Goal: Task Accomplishment & Management: Manage account settings

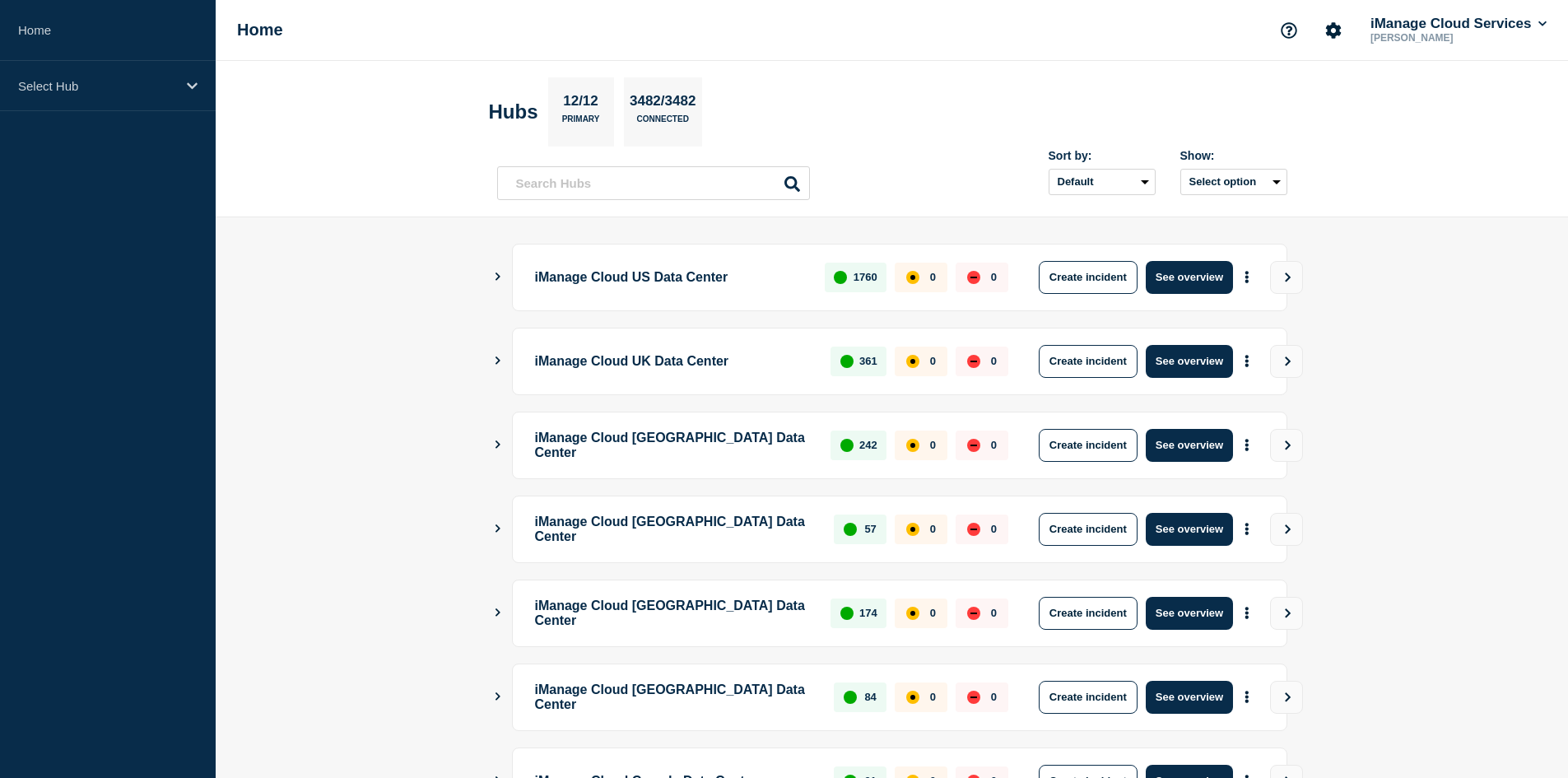
scroll to position [389, 0]
drag, startPoint x: 848, startPoint y: 17, endPoint x: 845, endPoint y: 24, distance: 7.6
click at [848, 17] on div "Home iManage Cloud Services Ruslan Mishiyev" at bounding box center [891, 30] width 1353 height 61
click at [143, 70] on div "Select Hub" at bounding box center [108, 86] width 215 height 51
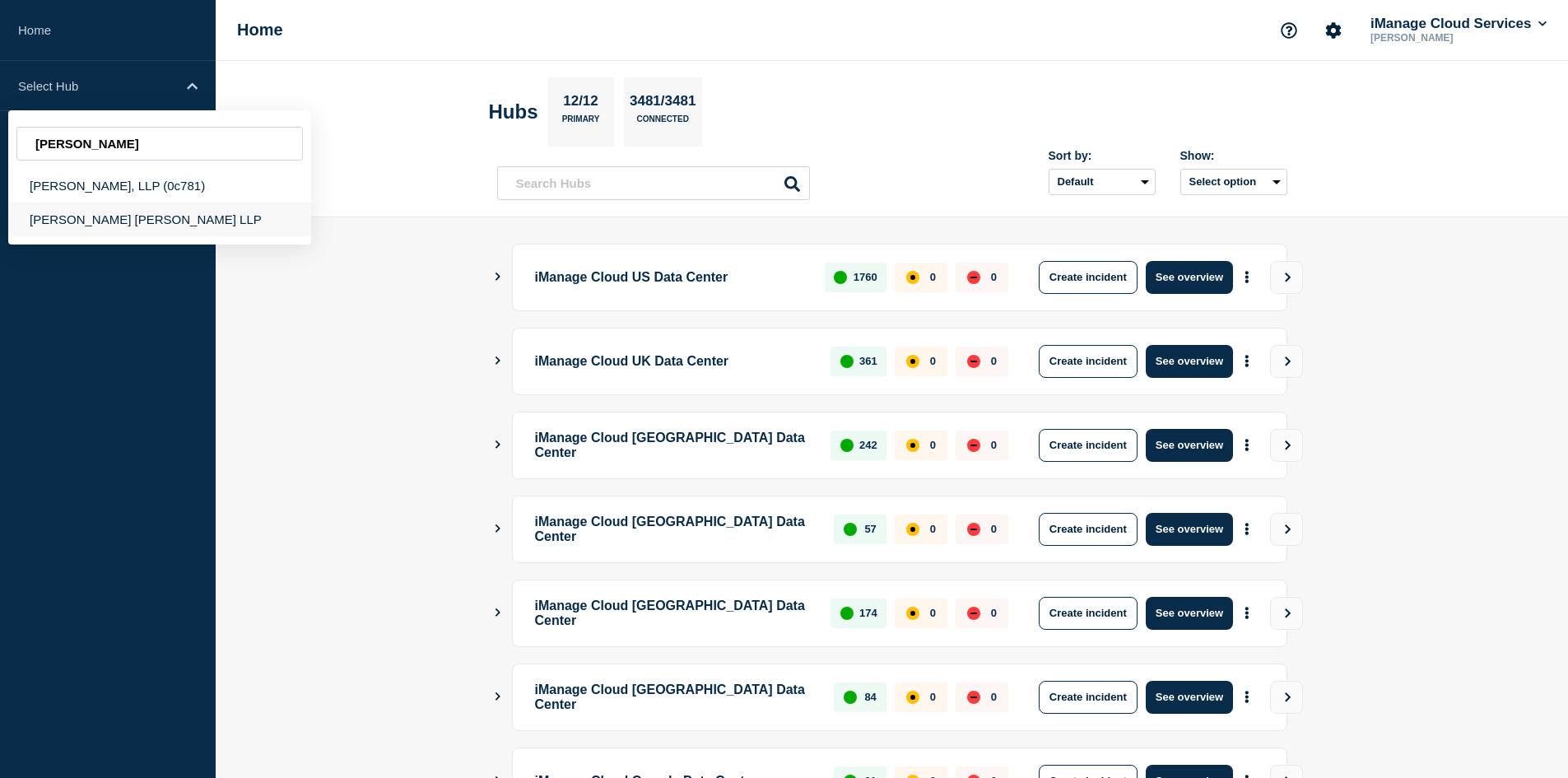
type input "[PERSON_NAME]"
click at [191, 218] on div "[PERSON_NAME] [PERSON_NAME] LLP" at bounding box center [160, 219] width 303 height 34
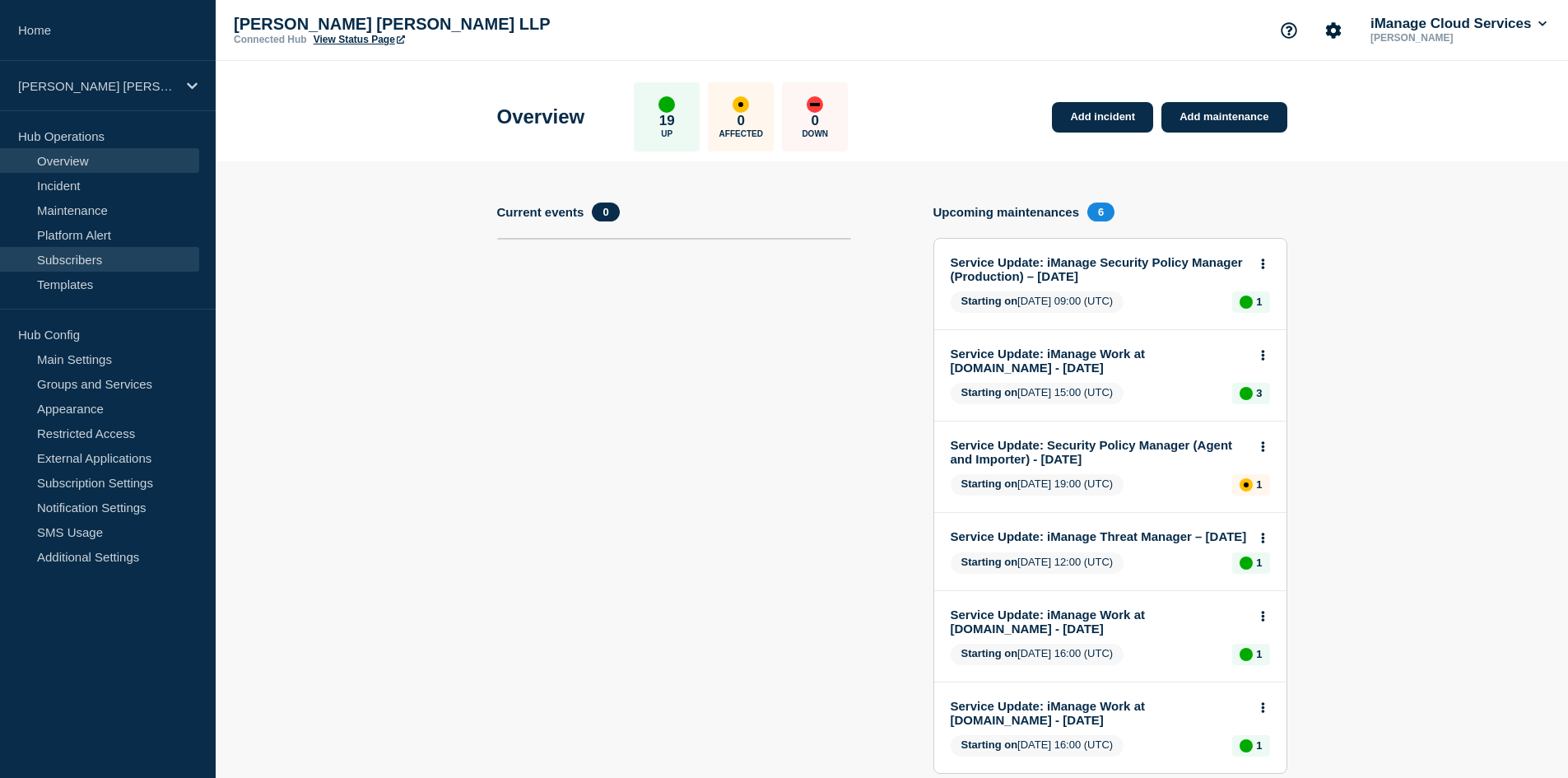
click at [96, 265] on link "Subscribers" at bounding box center [99, 259] width 199 height 24
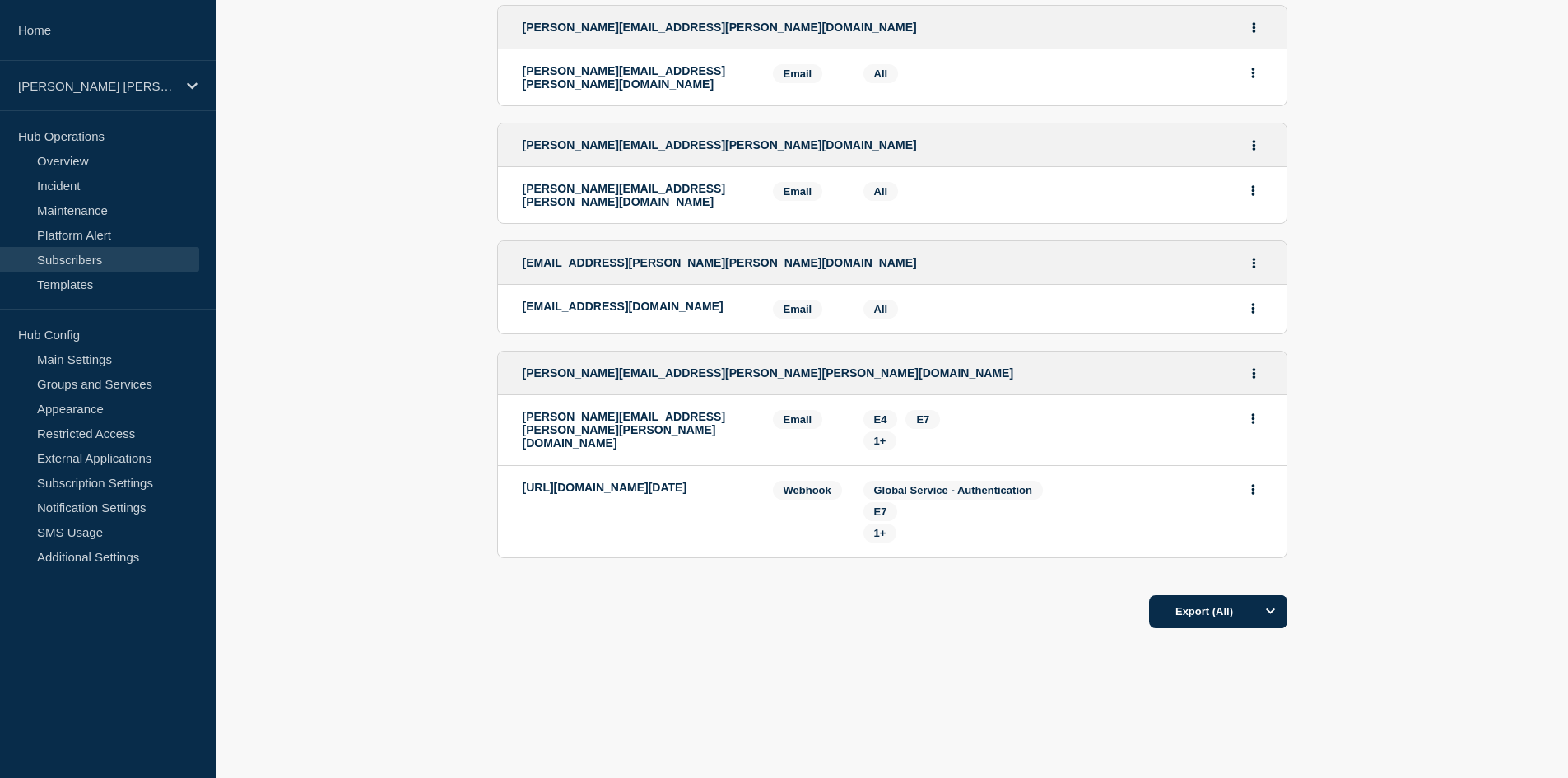
scroll to position [396, 0]
click at [1252, 484] on icon "Actions" at bounding box center [1253, 489] width 4 height 10
click at [1258, 530] on button "Delete" at bounding box center [1253, 536] width 31 height 12
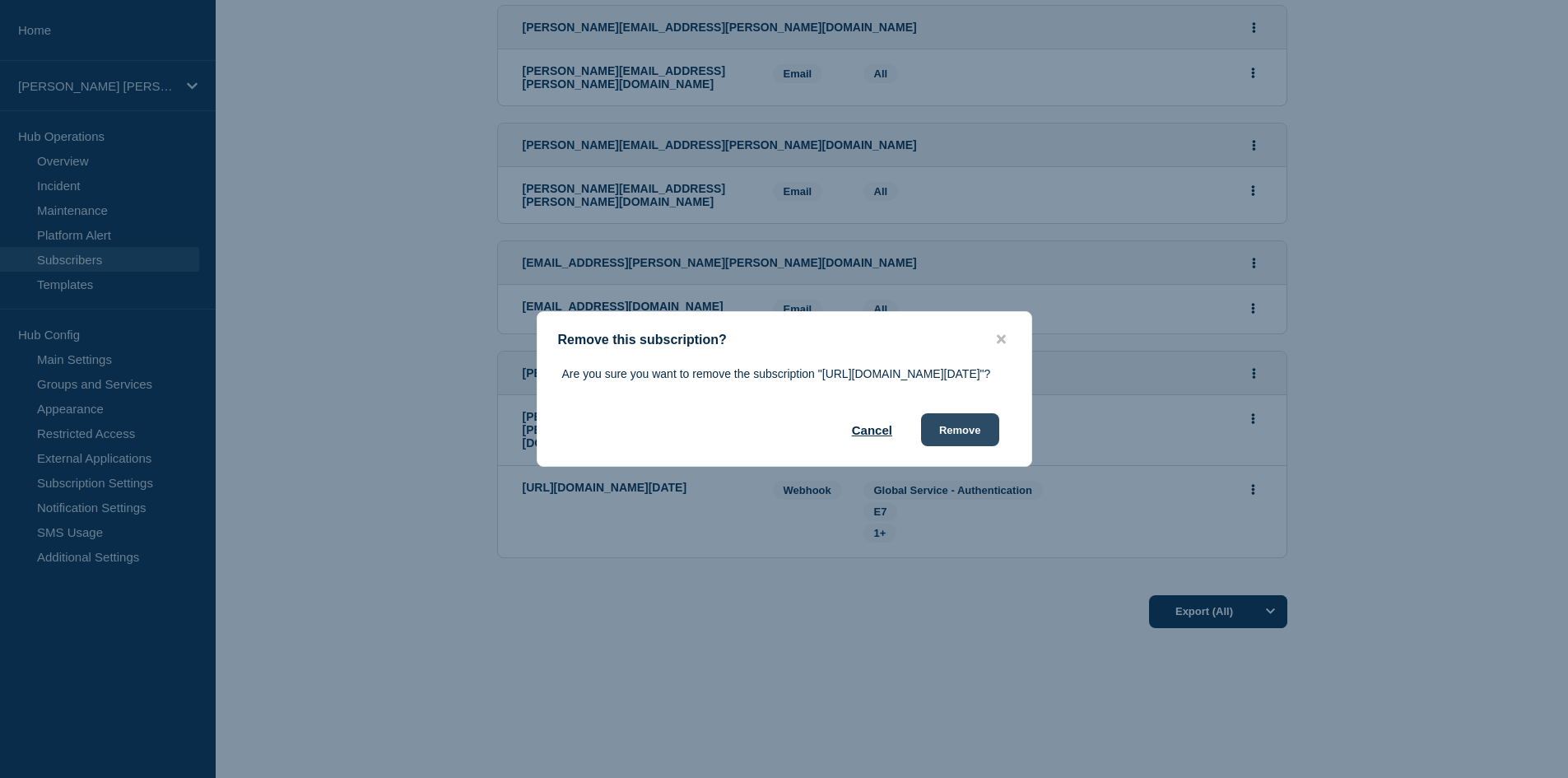
click at [938, 447] on button "Remove" at bounding box center [960, 429] width 79 height 33
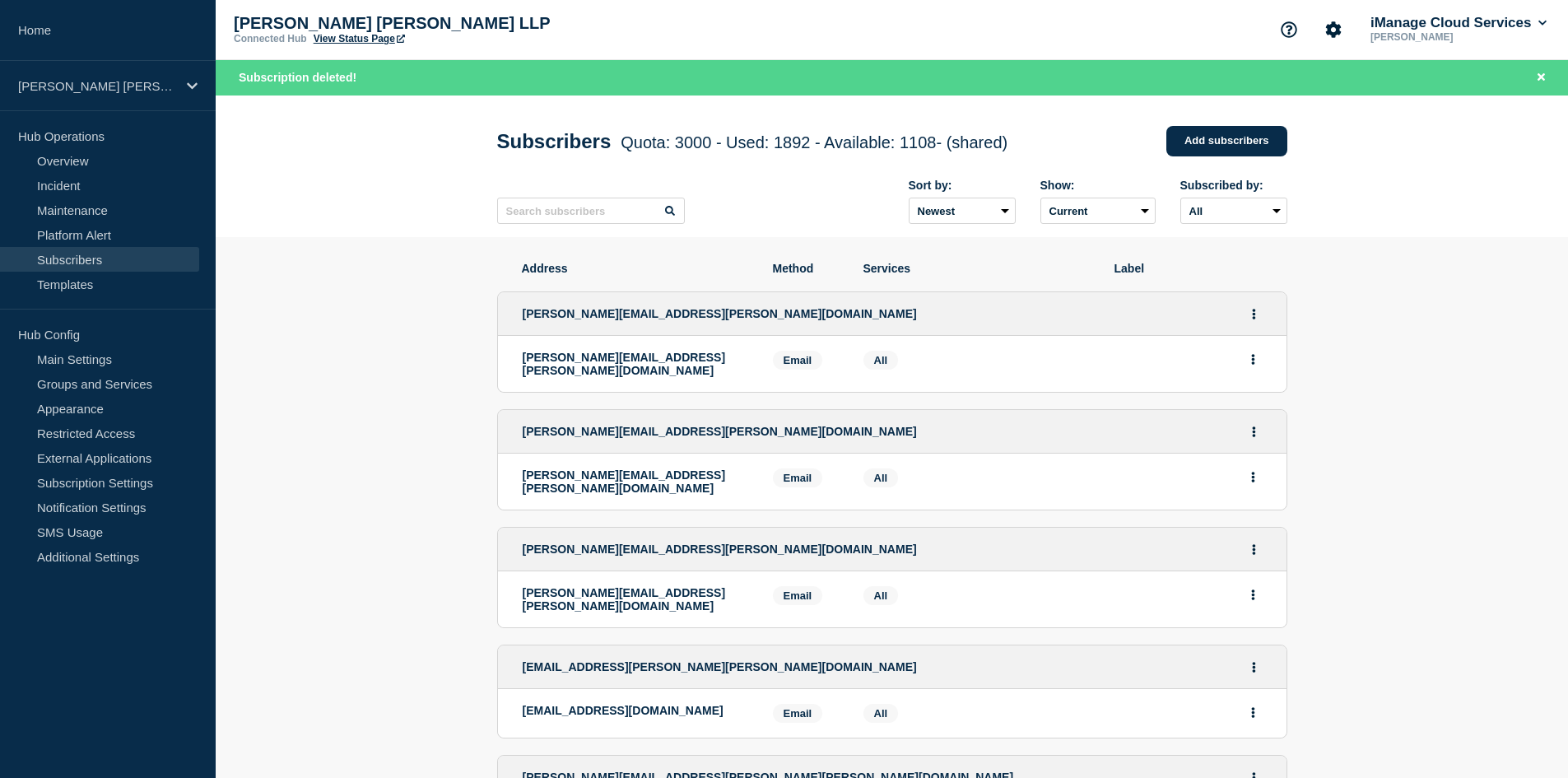
scroll to position [0, 0]
click at [134, 17] on link "Home" at bounding box center [108, 30] width 215 height 61
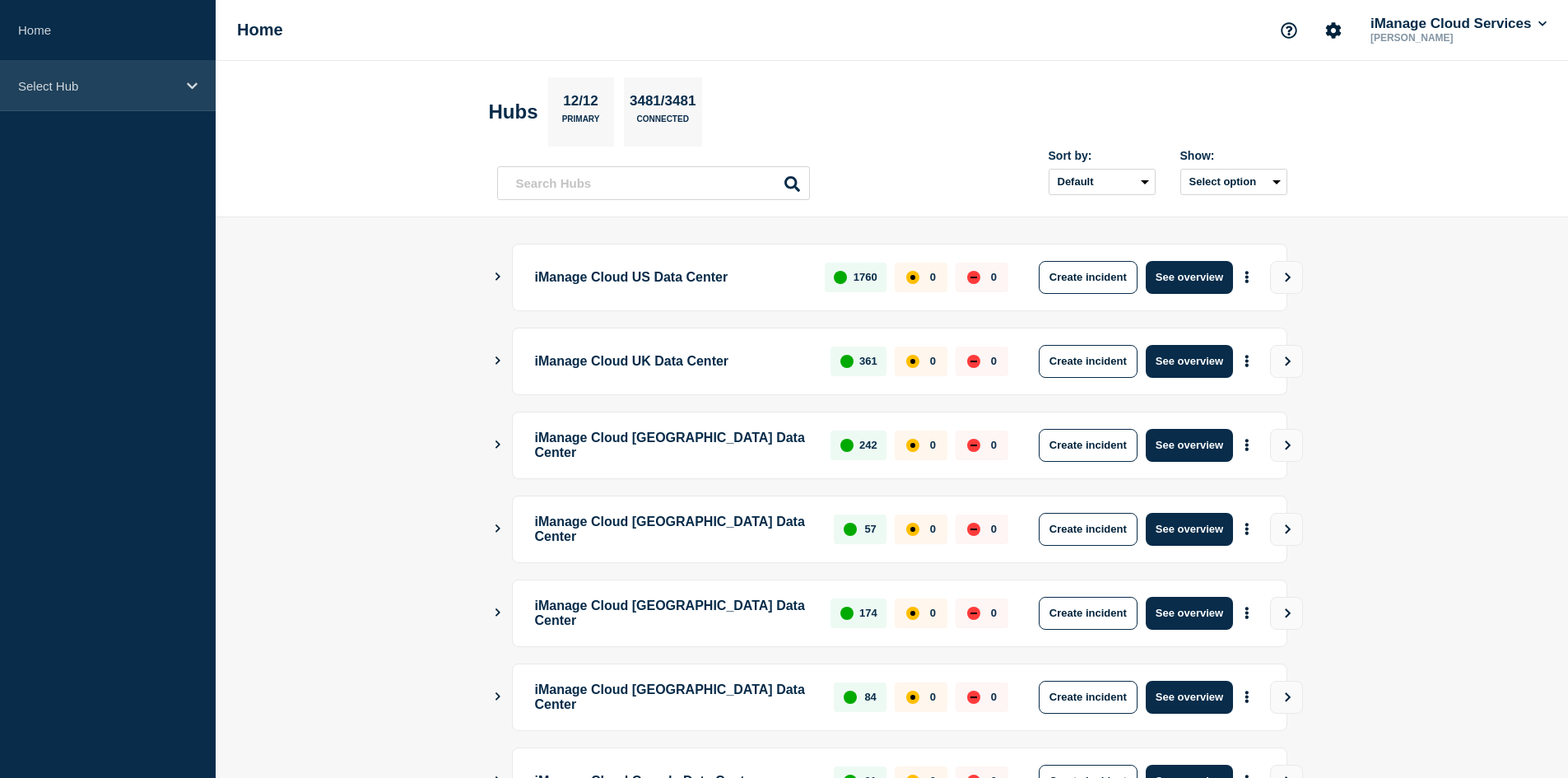
click at [66, 61] on div "Select Hub" at bounding box center [108, 86] width 215 height 51
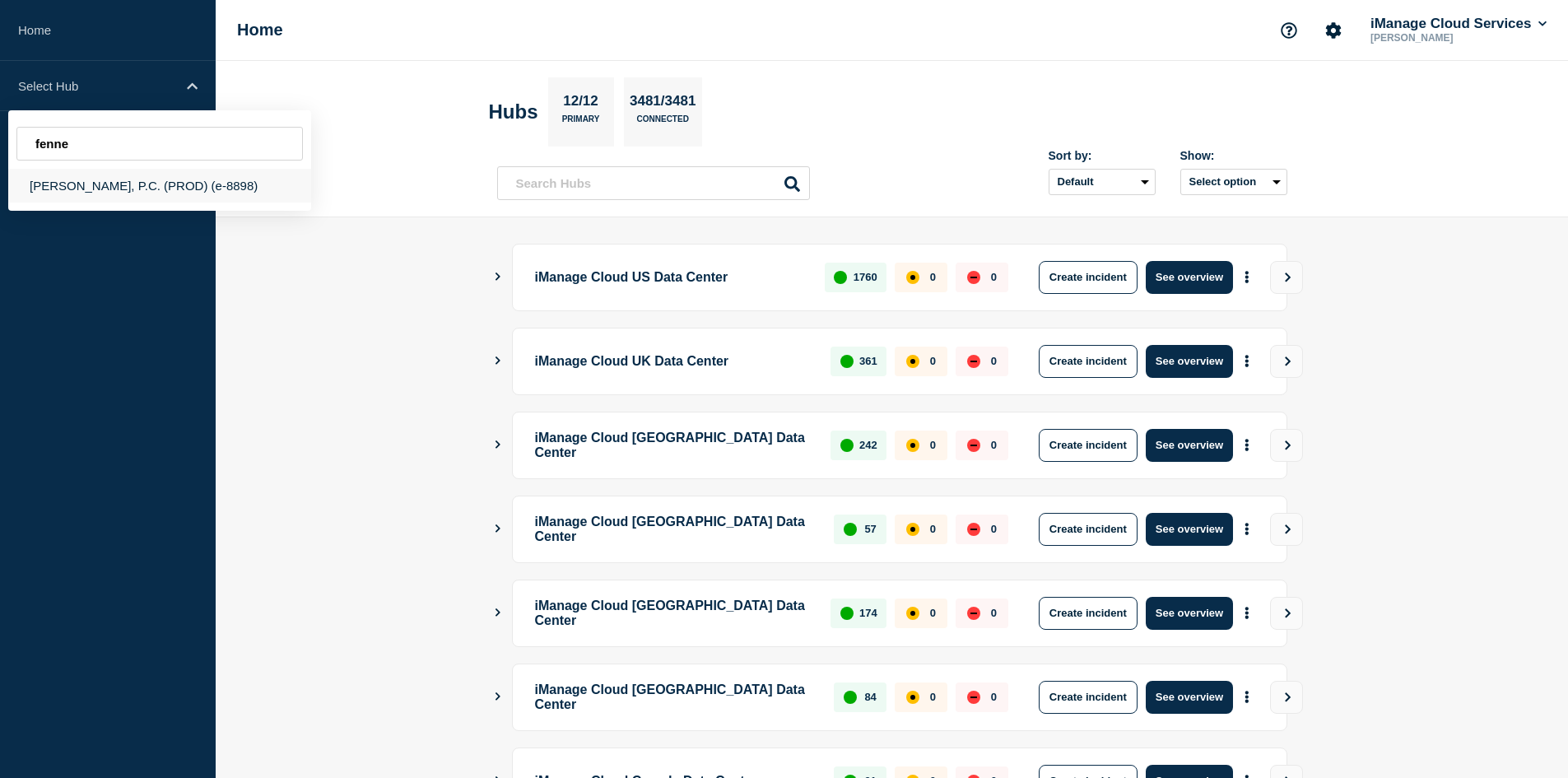
type input "fenne"
click at [247, 192] on div "[PERSON_NAME], P.C. (PROD) (e-8898)" at bounding box center [160, 185] width 303 height 34
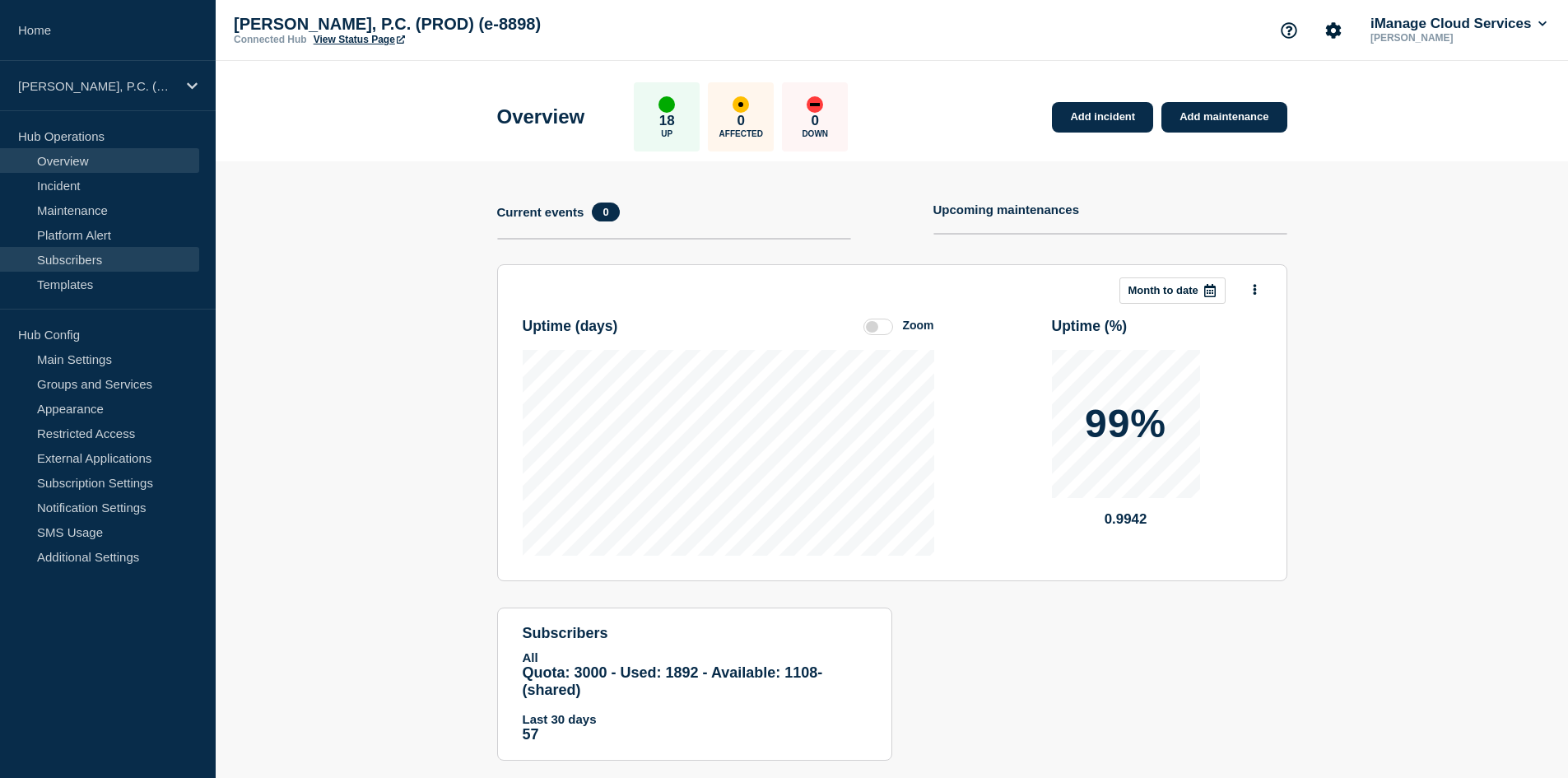
click at [111, 260] on link "Subscribers" at bounding box center [99, 259] width 199 height 24
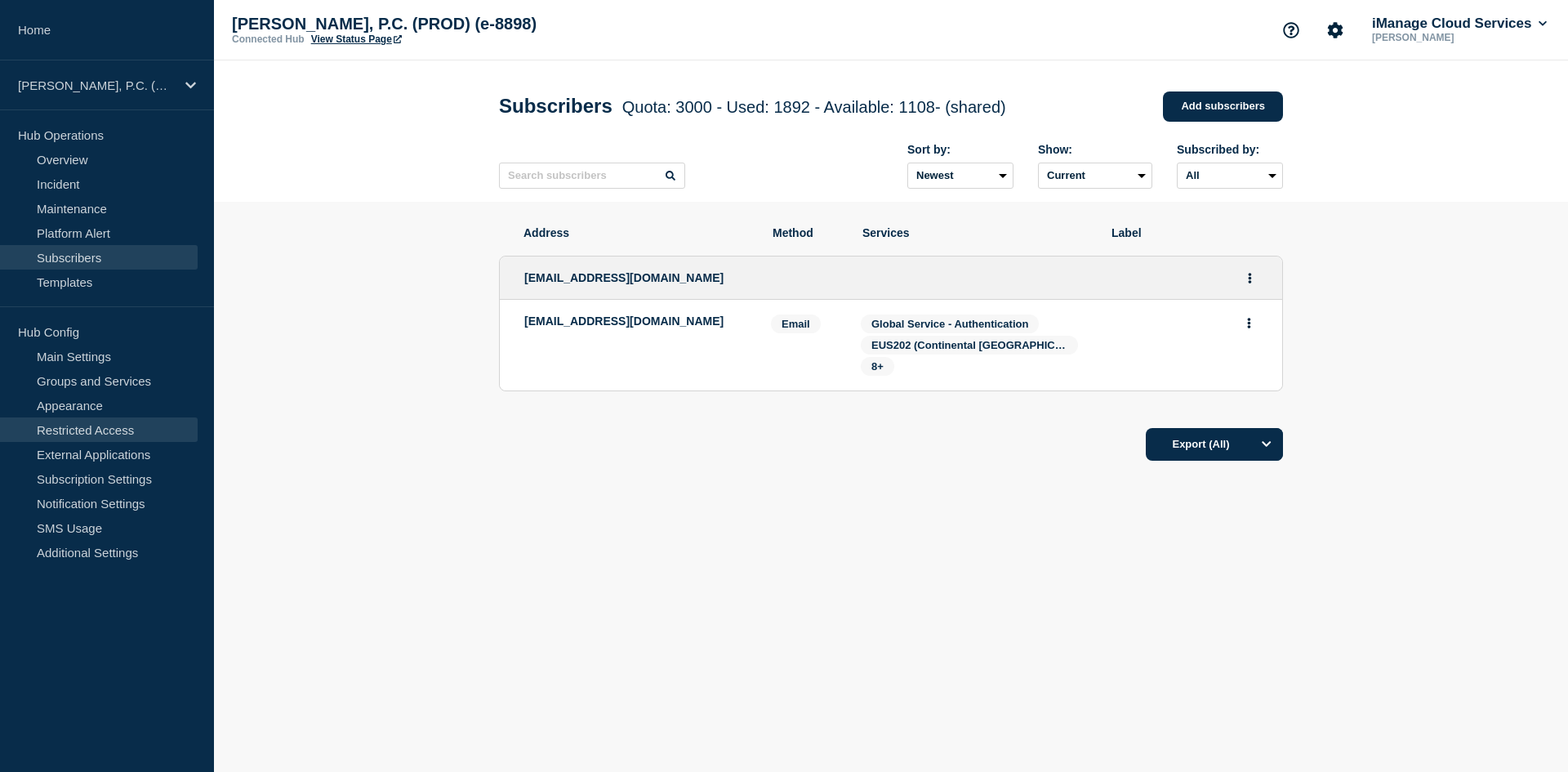
click at [102, 418] on link "Restricted Access" at bounding box center [98, 429] width 198 height 24
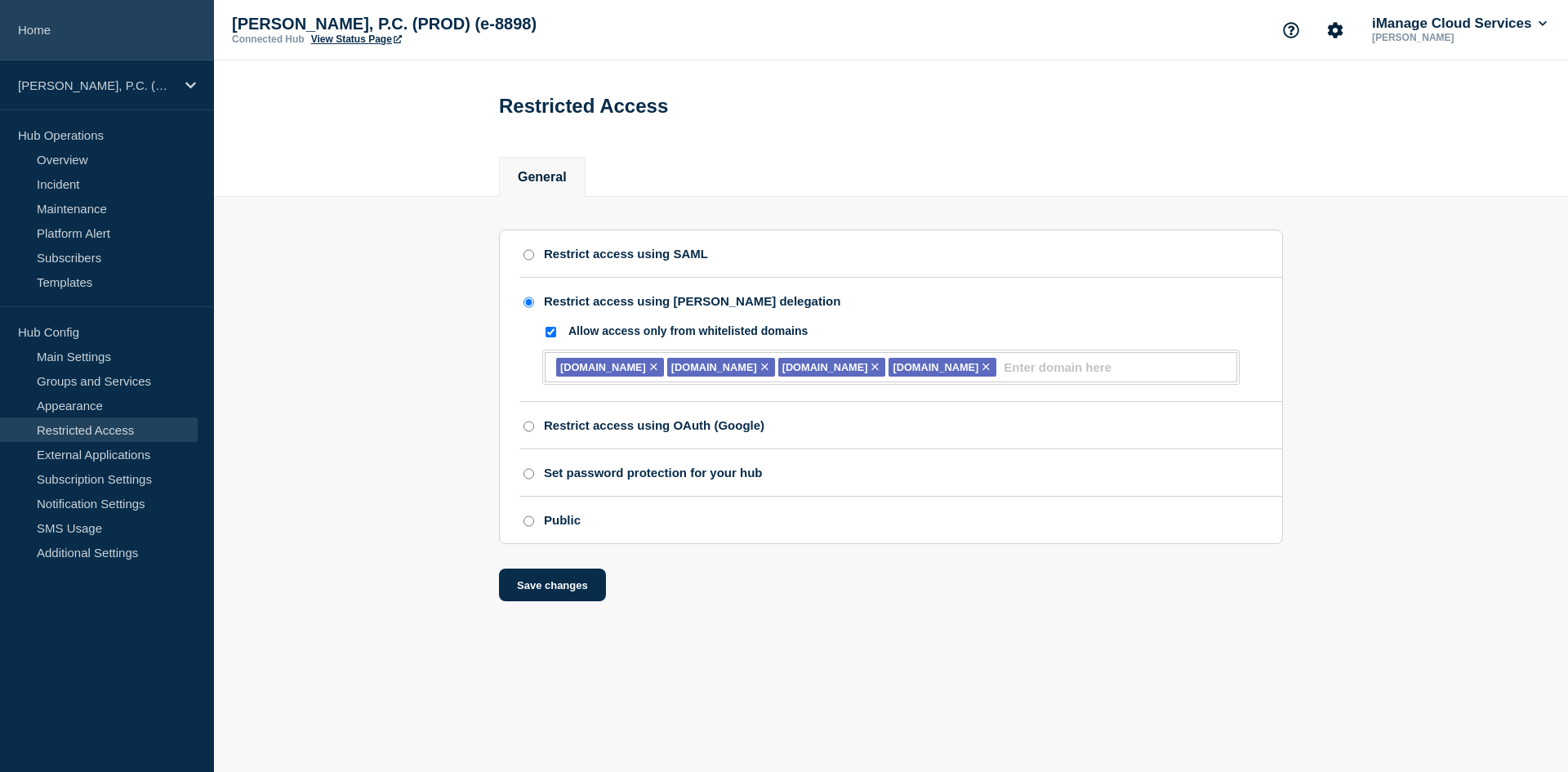
click at [143, 24] on link "Home" at bounding box center [107, 30] width 214 height 60
